Goal: Obtain resource: Download file/media

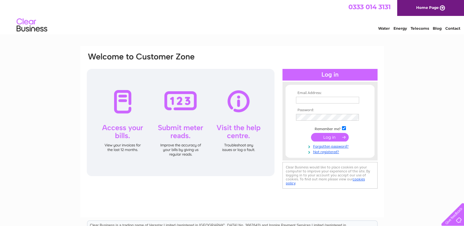
type input "[EMAIL_ADDRESS][DOMAIN_NAME]"
click at [318, 137] on input "submit" at bounding box center [330, 137] width 38 height 9
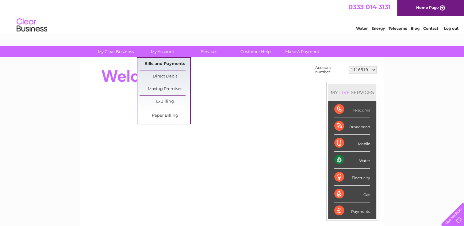
click at [157, 62] on link "Bills and Payments" at bounding box center [164, 64] width 51 height 12
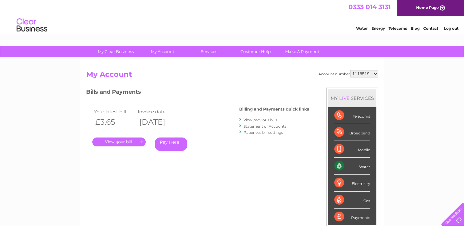
click at [133, 143] on link "." at bounding box center [118, 142] width 53 height 9
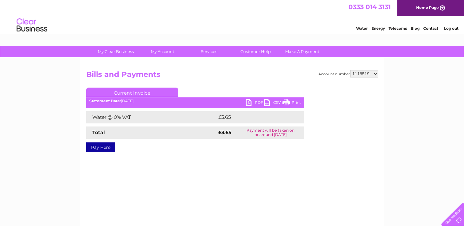
click at [251, 101] on link "PDF" at bounding box center [255, 103] width 18 height 9
click at [360, 73] on select "1116519 30300437" at bounding box center [364, 73] width 28 height 7
select select "30300437"
click at [350, 70] on select "1116519 30300437" at bounding box center [364, 73] width 28 height 7
click at [250, 101] on link "PDF" at bounding box center [255, 103] width 18 height 9
